Goal: Transaction & Acquisition: Download file/media

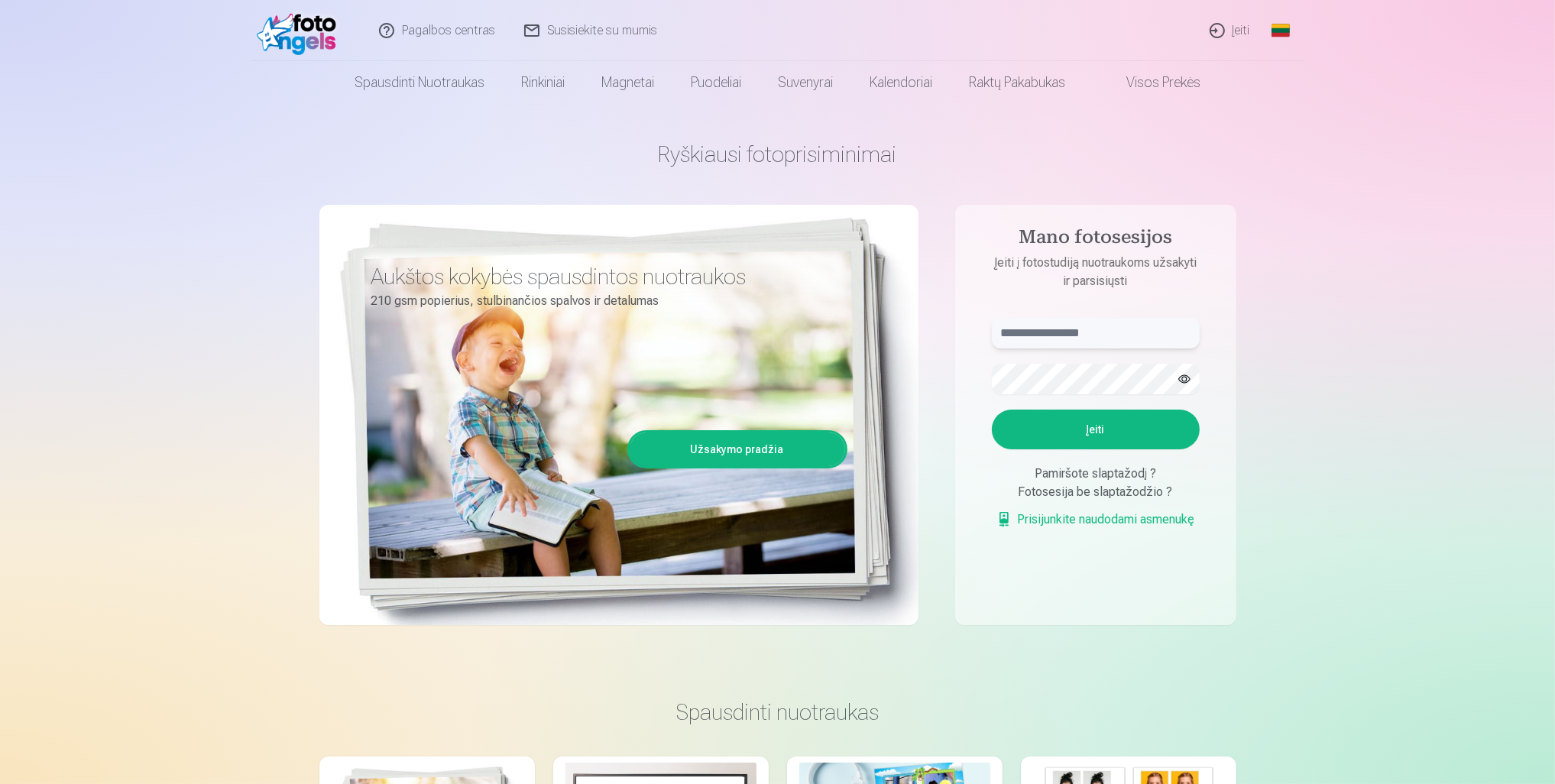
type input "**********"
click at [1243, 29] on link "Įeiti" at bounding box center [1231, 30] width 70 height 61
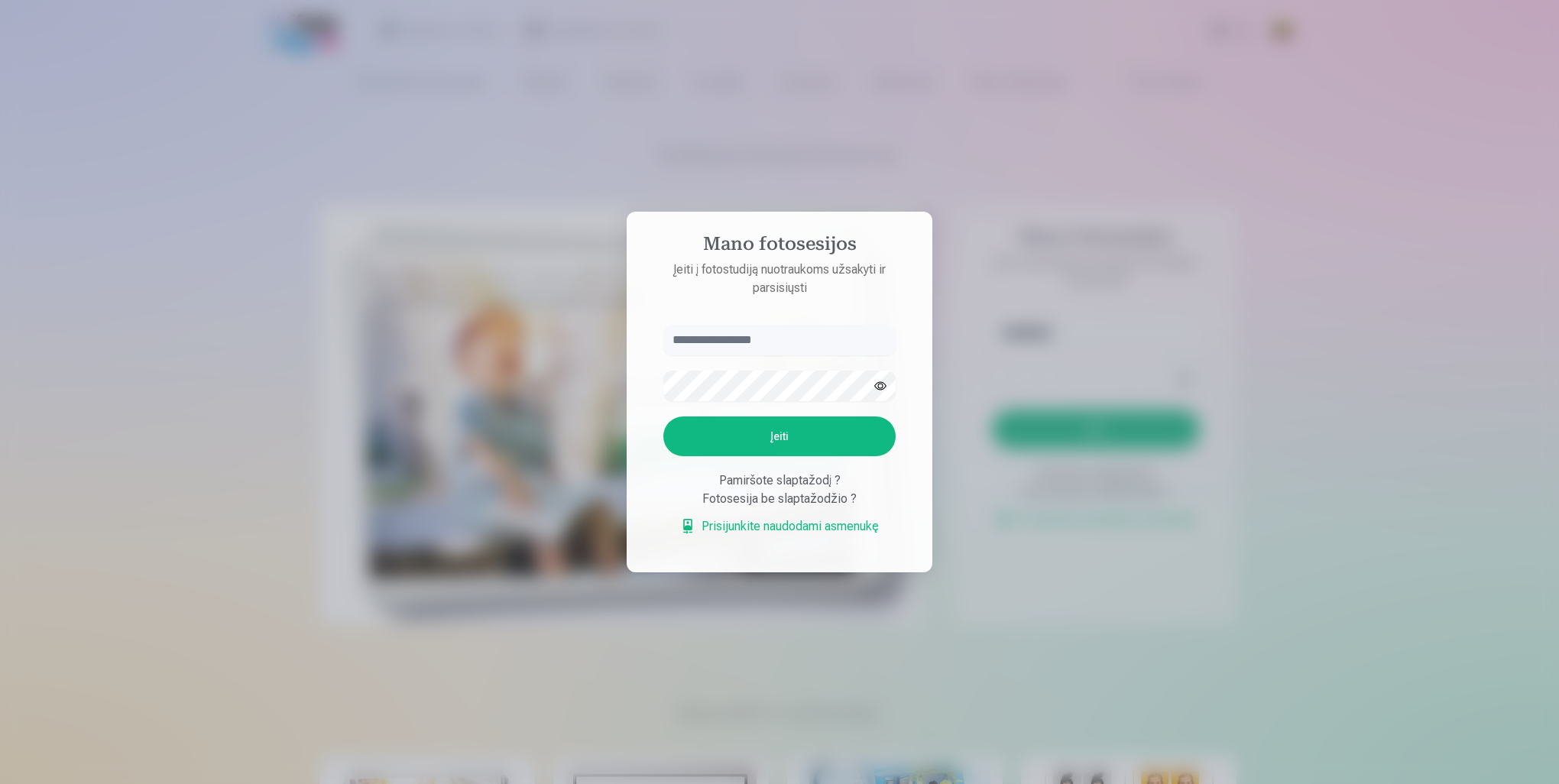
type input "**********"
click at [664, 416] on button "Įeiti" at bounding box center [780, 436] width 233 height 39
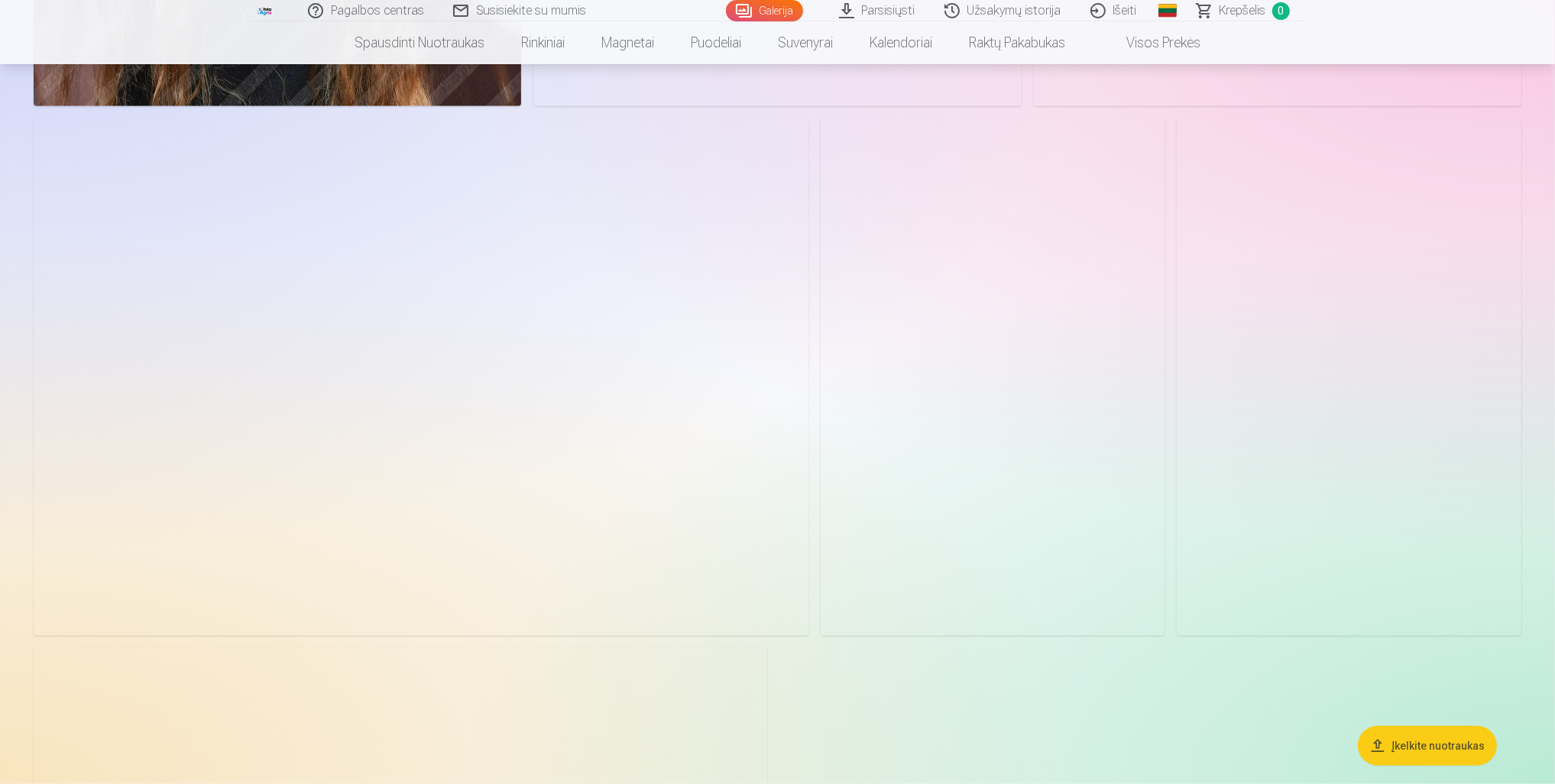
scroll to position [9550, 0]
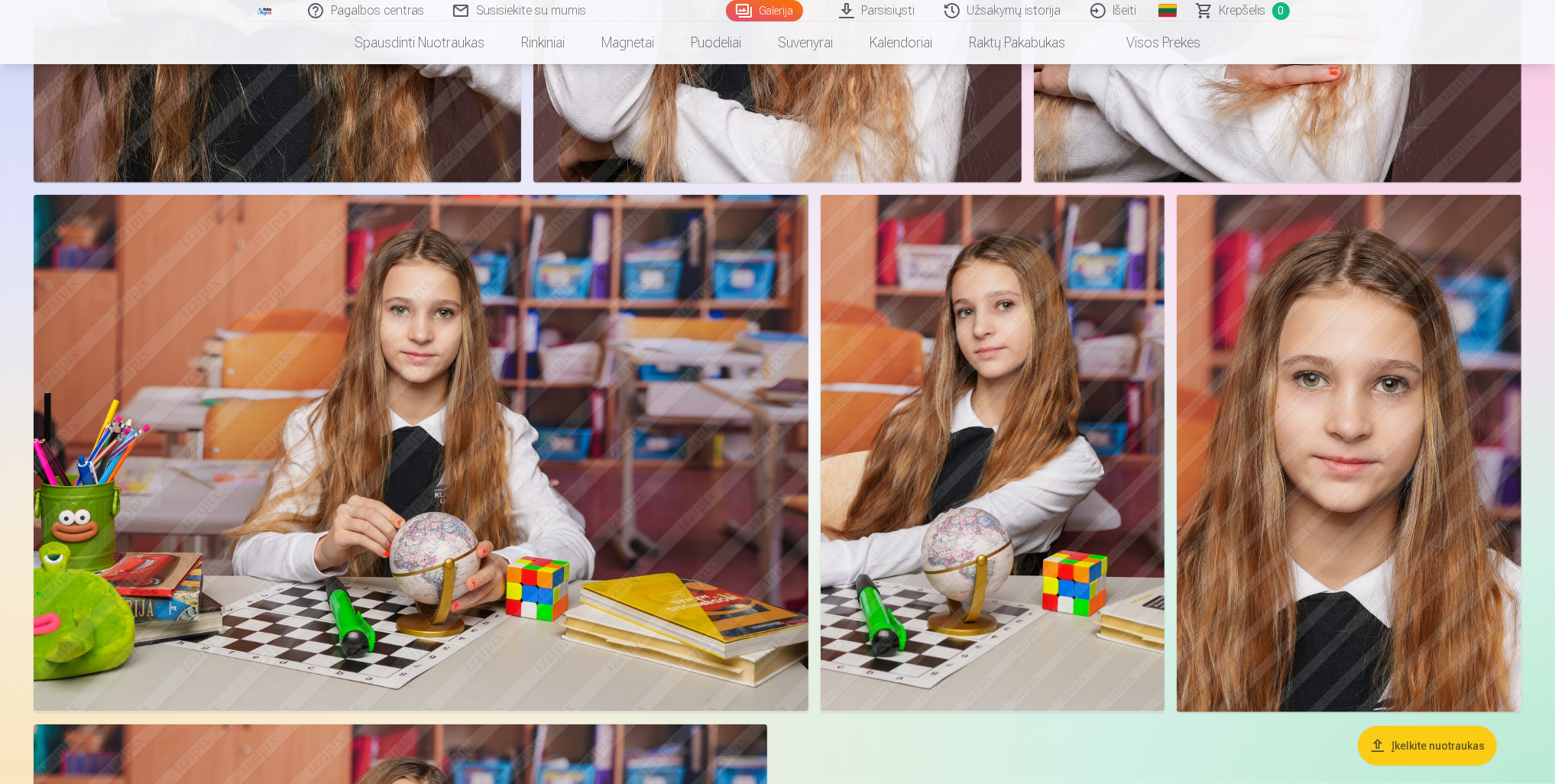
click at [882, 7] on link "Parsisiųsti" at bounding box center [878, 11] width 106 height 21
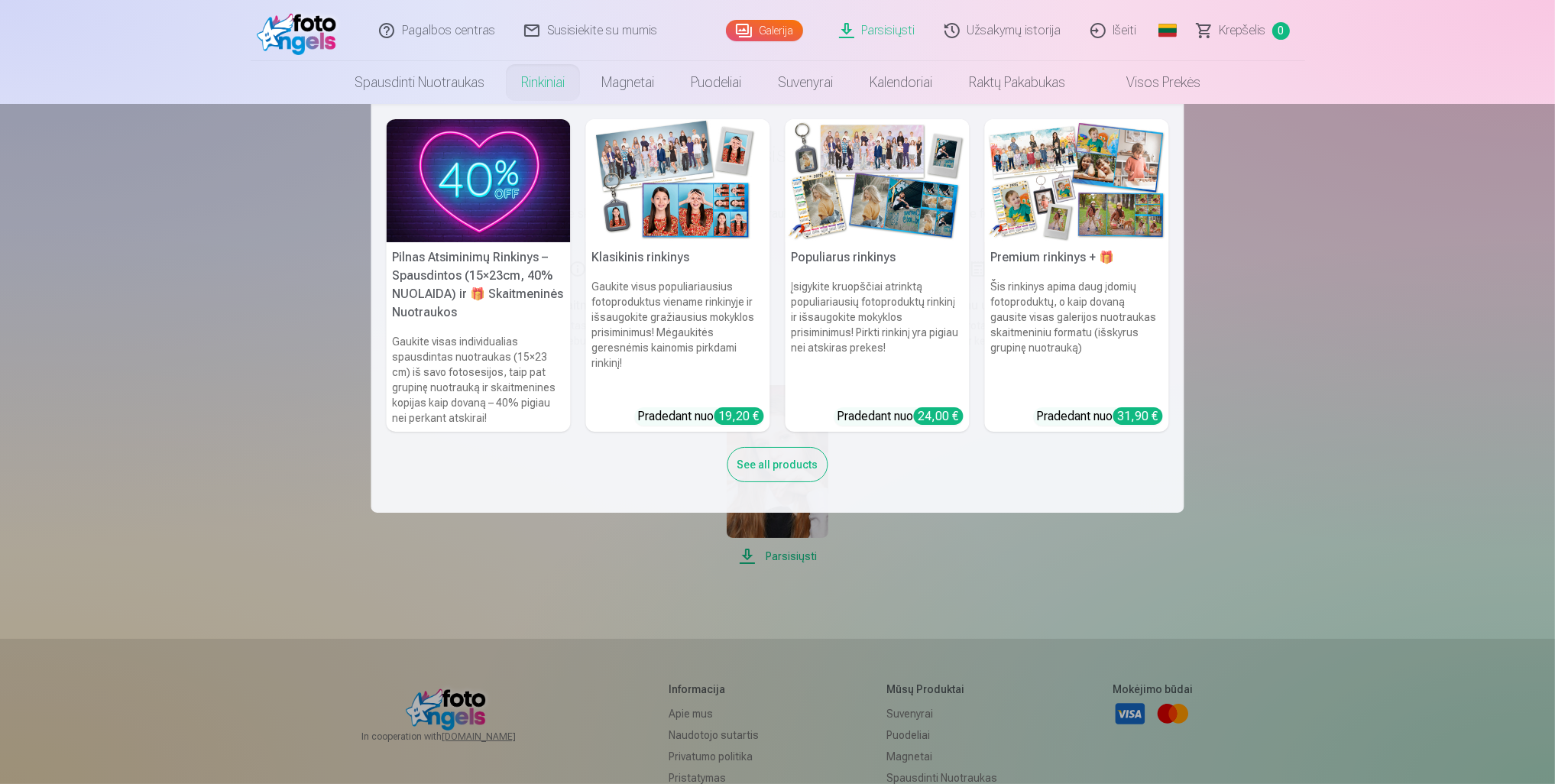
click at [1054, 300] on h6 "Šis rinkinys apima daug įdomių fotoproduktų, o kaip dovaną gausite visas galeri…" at bounding box center [1077, 337] width 184 height 128
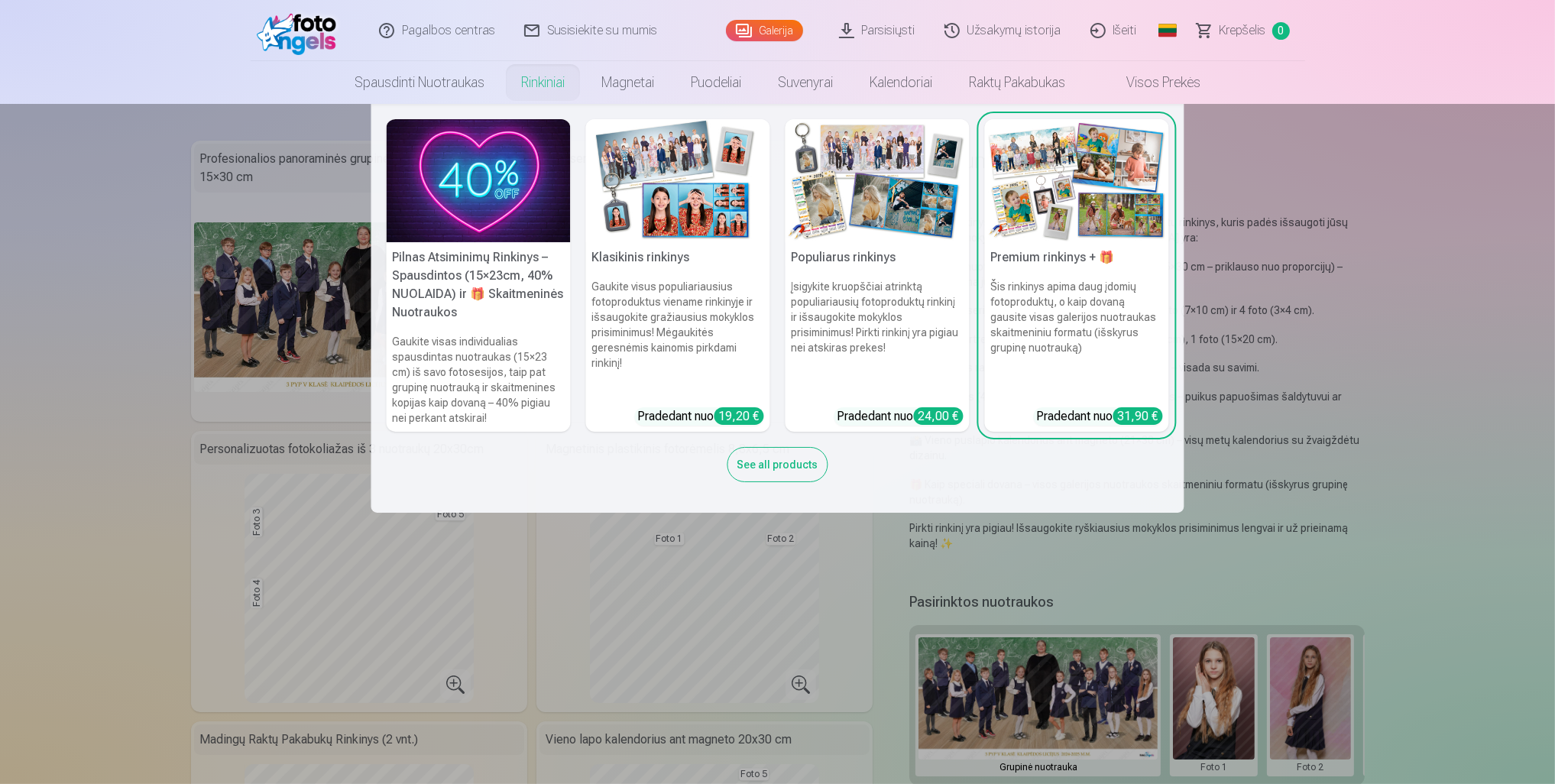
click at [859, 268] on h5 "Populiarus rinkinys" at bounding box center [878, 258] width 184 height 30
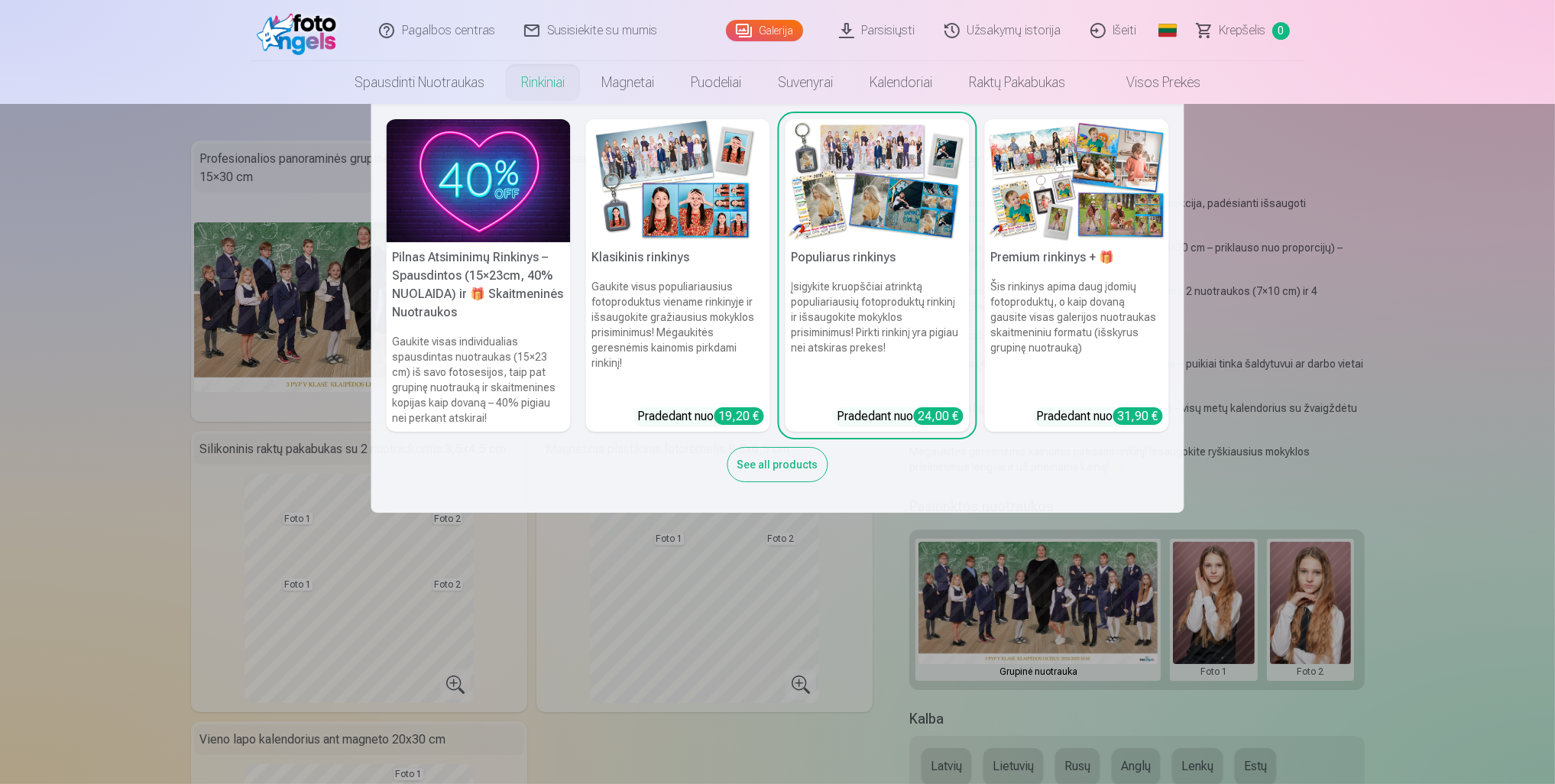
click at [653, 294] on h6 "Gaukite visus populiariausius fotoproduktus viename rinkinyje ir išsaugokite gr…" at bounding box center [679, 337] width 184 height 128
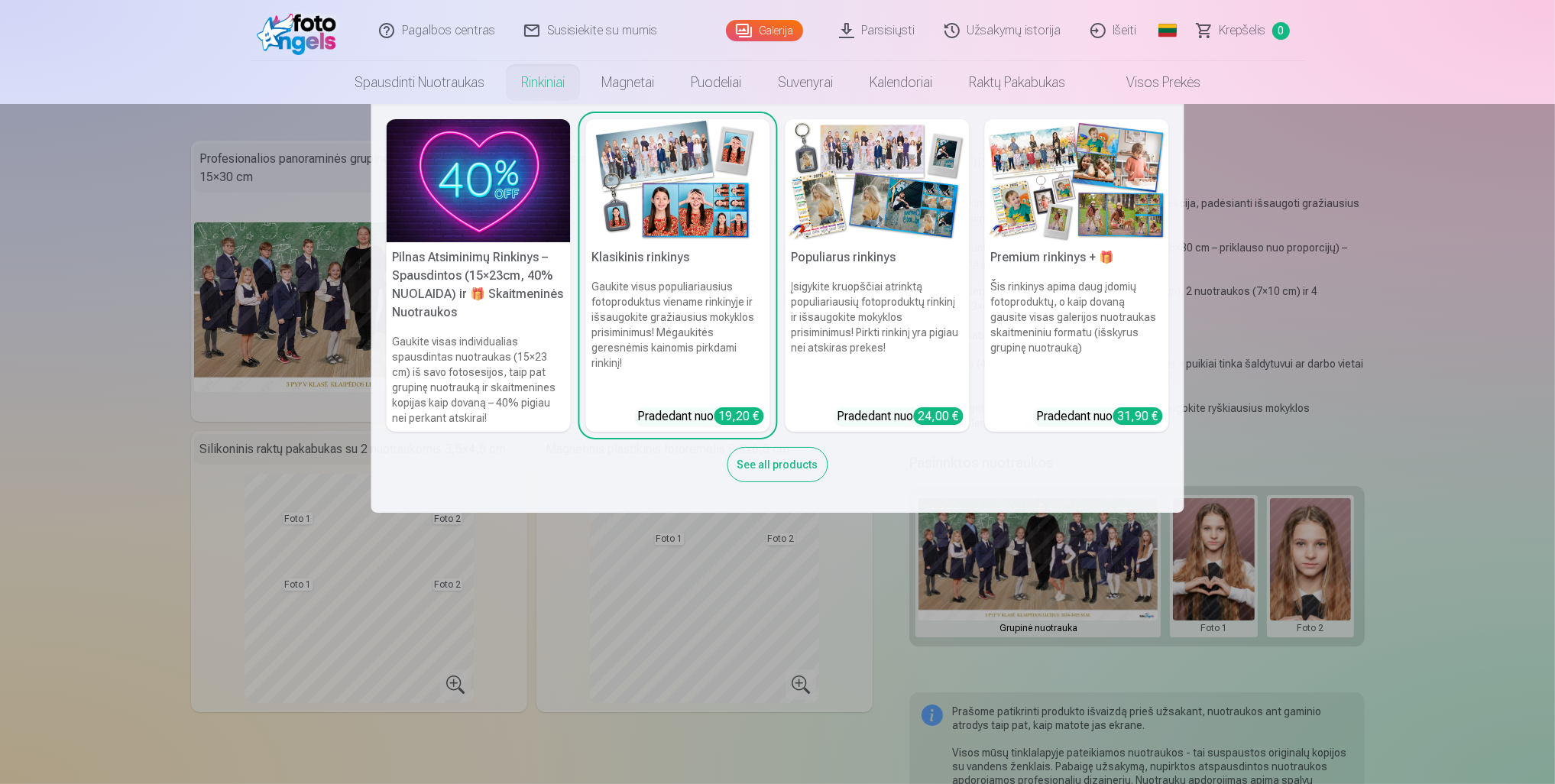
click at [1087, 325] on h6 "Šis rinkinys apima daug įdomių fotoproduktų, o kaip dovaną gausite visas galeri…" at bounding box center [1077, 337] width 184 height 128
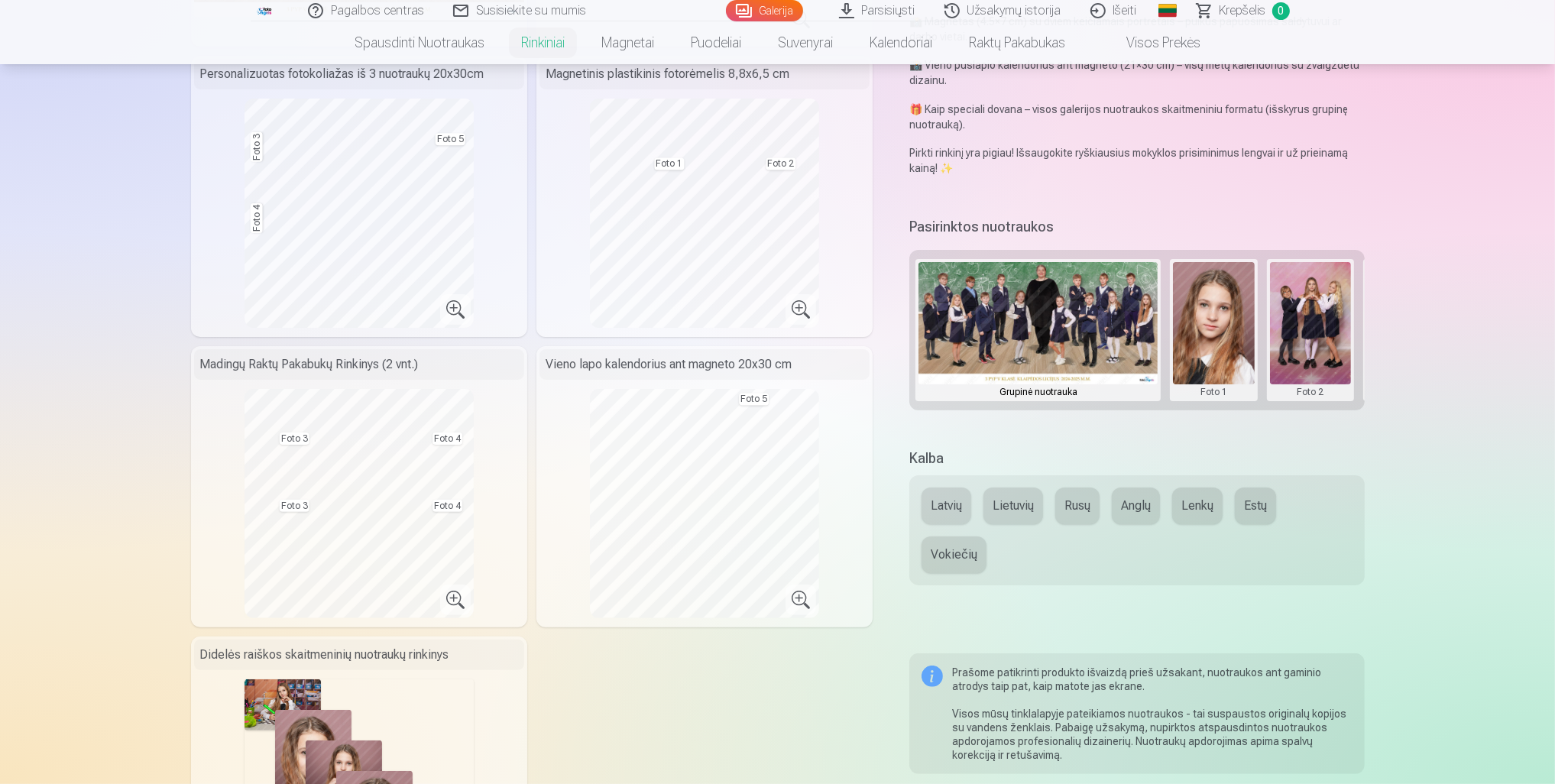
scroll to position [382, 0]
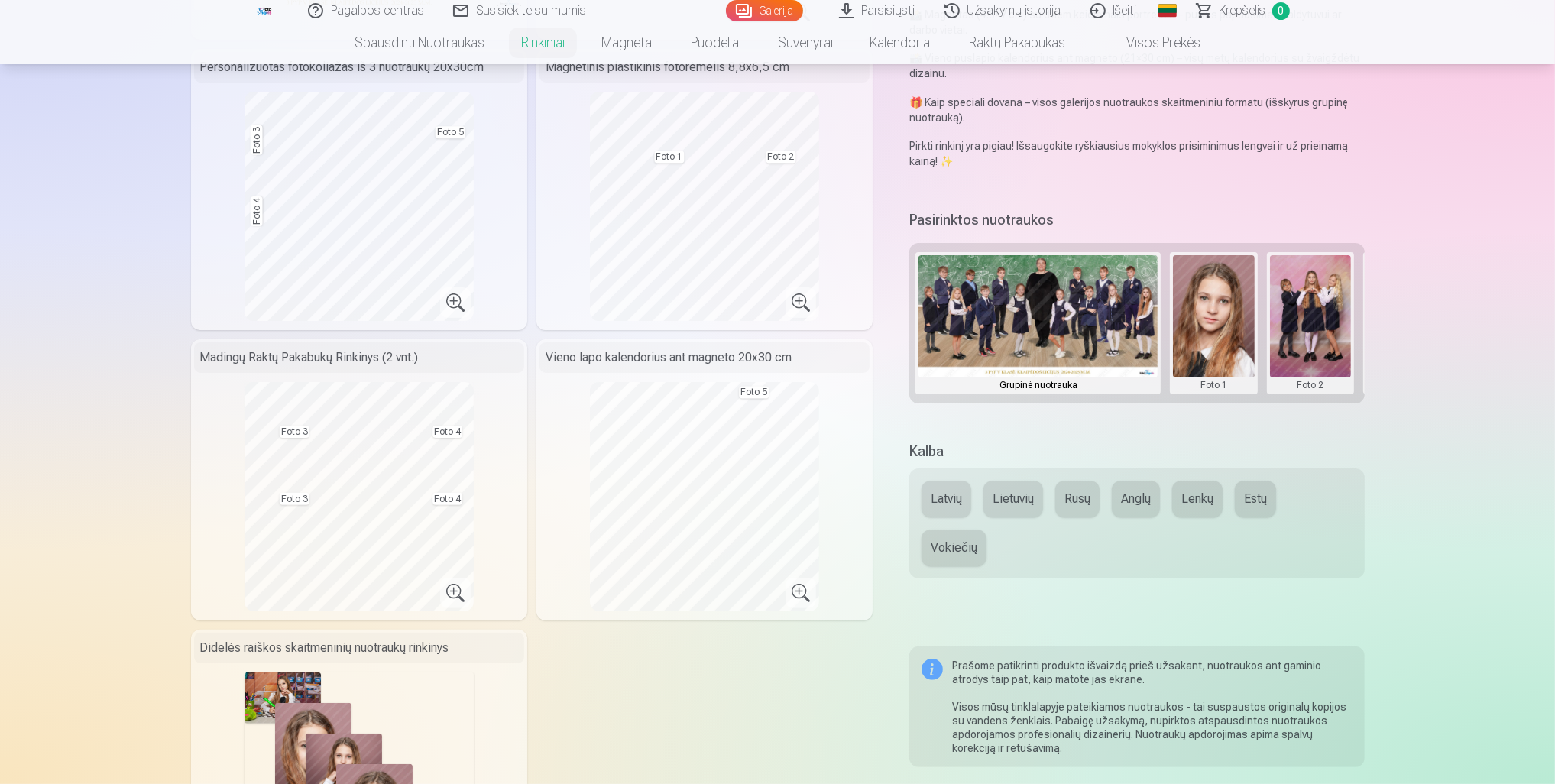
click at [1030, 502] on button "Lietuvių" at bounding box center [1013, 499] width 60 height 37
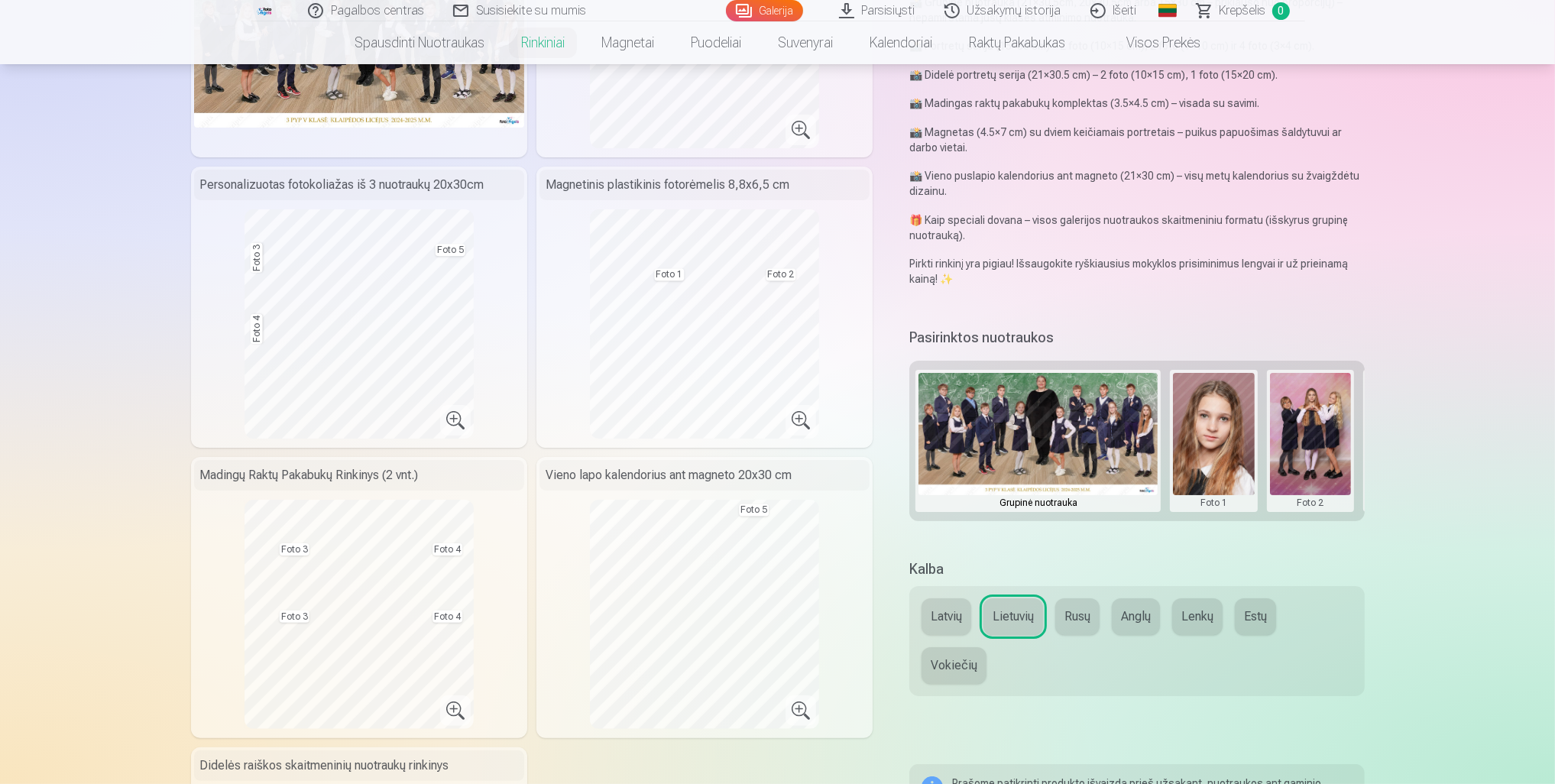
scroll to position [229, 0]
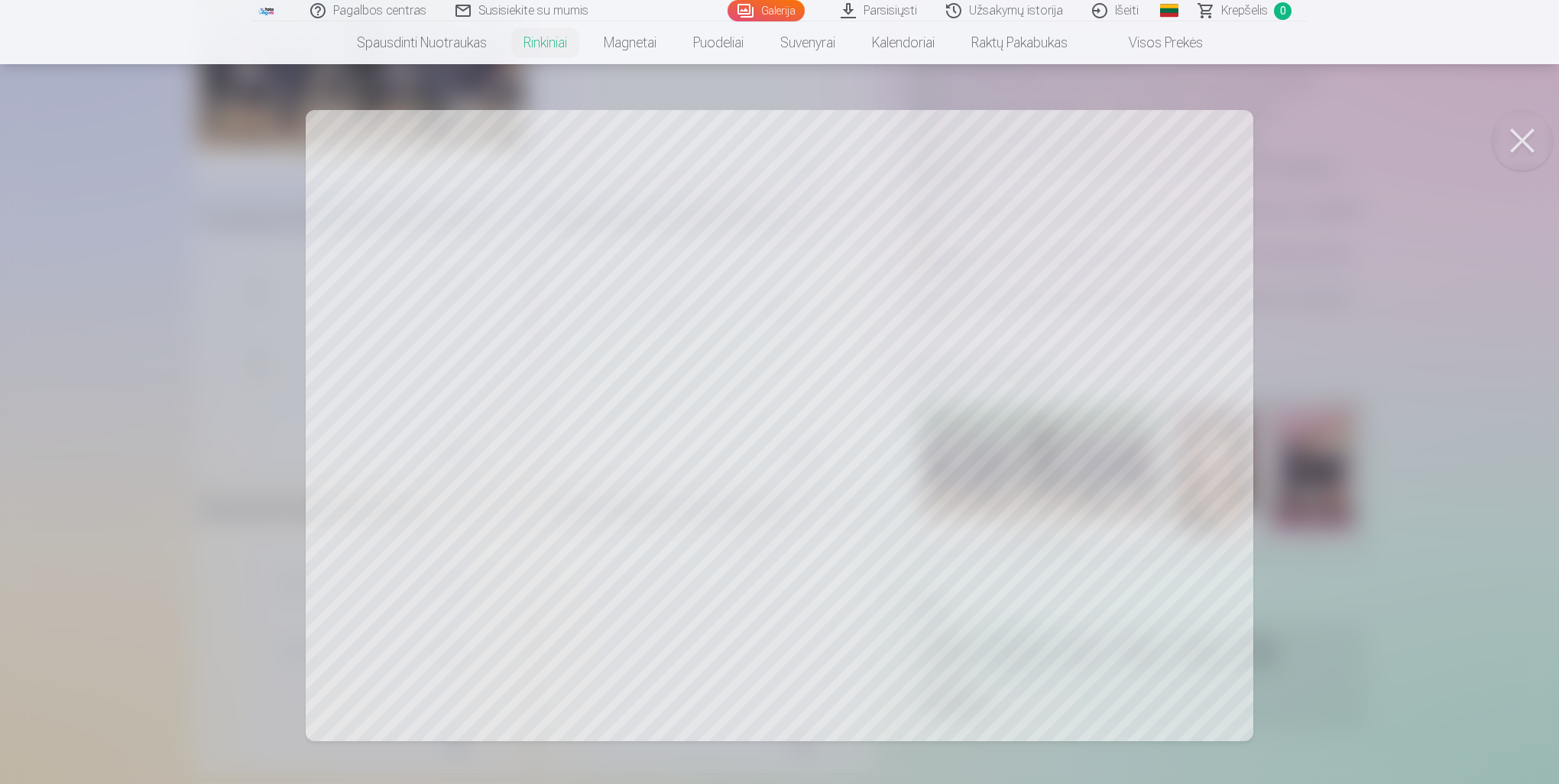
click at [998, 413] on div at bounding box center [779, 392] width 1559 height 784
click at [953, 408] on div at bounding box center [779, 392] width 1559 height 784
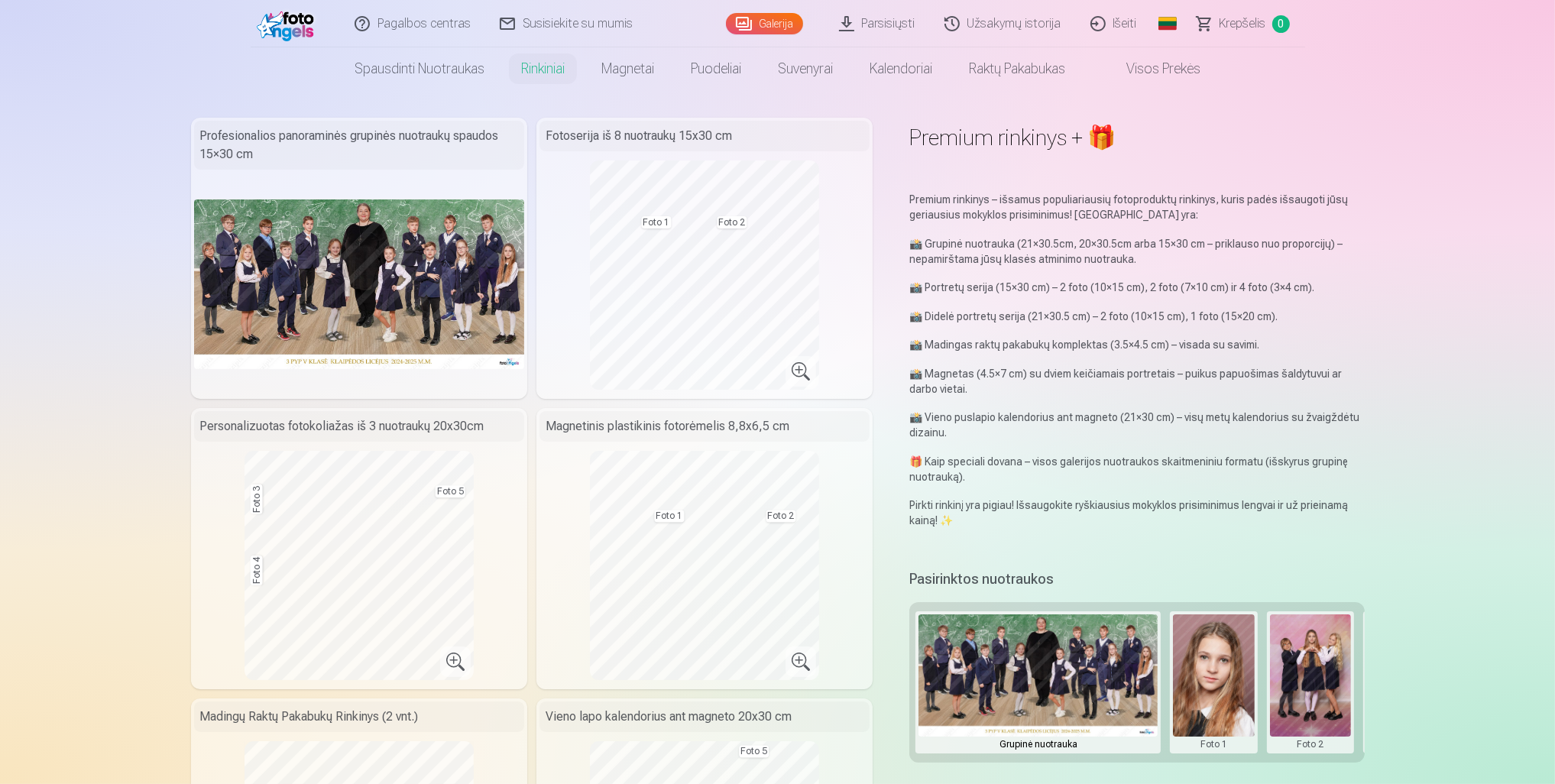
scroll to position [0, 0]
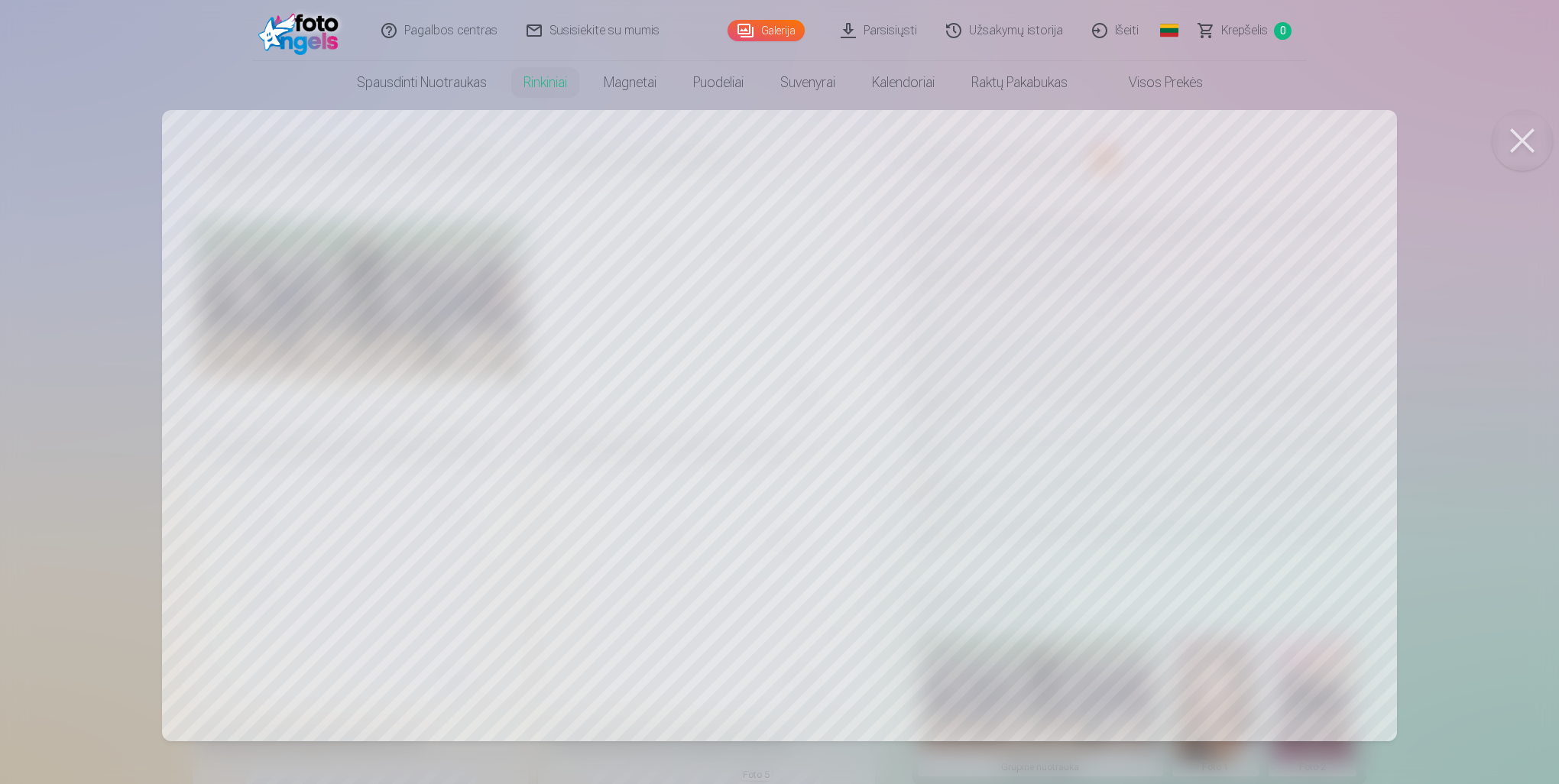
click at [1527, 139] on button at bounding box center [1522, 141] width 61 height 61
